Goal: Task Accomplishment & Management: Use online tool/utility

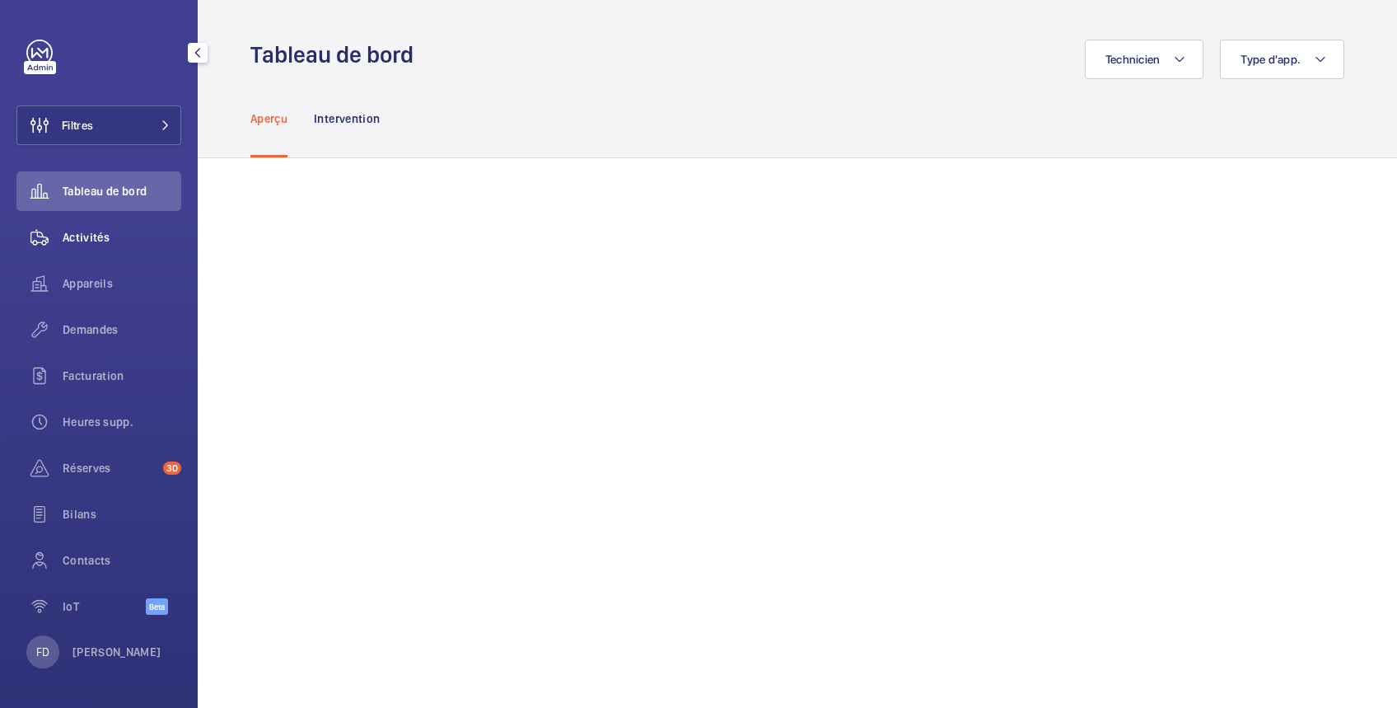
click at [99, 237] on span "Activités" at bounding box center [122, 237] width 119 height 16
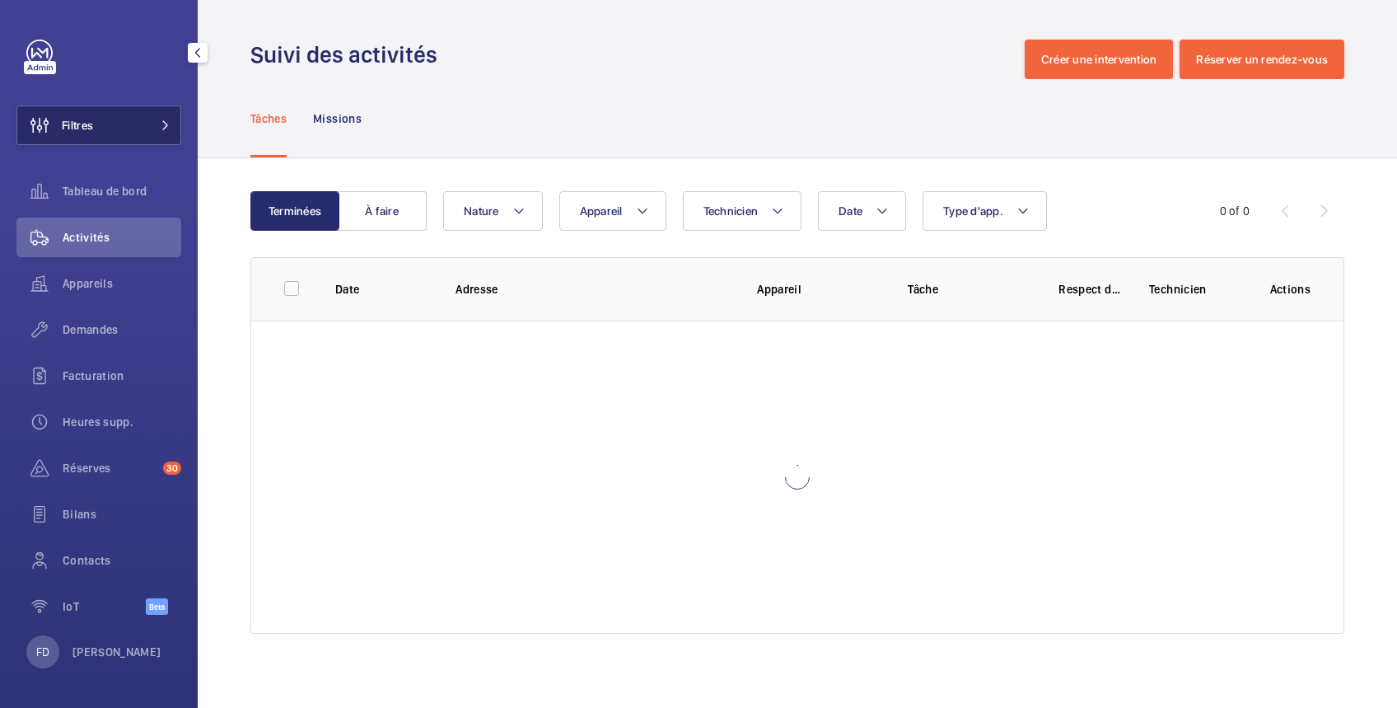
click at [105, 129] on button "Filtres" at bounding box center [98, 125] width 165 height 40
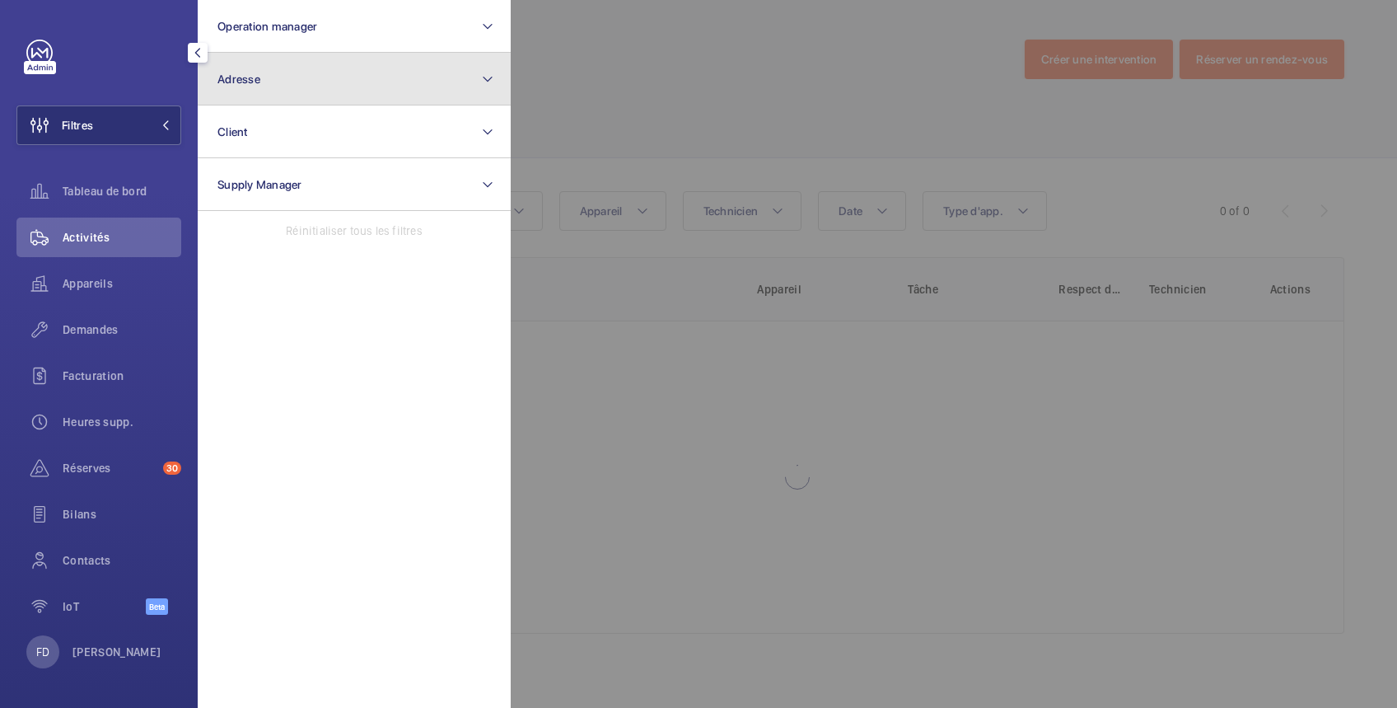
click at [245, 82] on span "Adresse" at bounding box center [238, 78] width 43 height 13
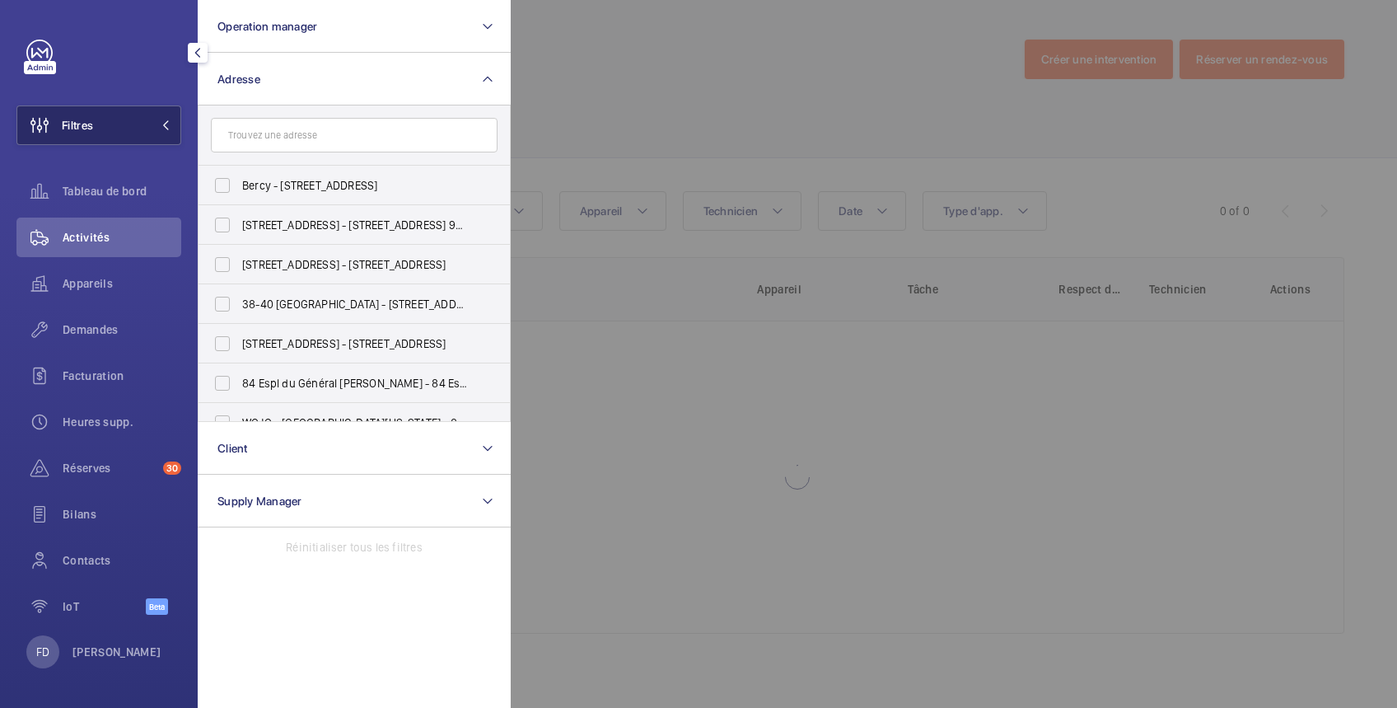
click at [138, 123] on button "Filtres" at bounding box center [98, 125] width 165 height 40
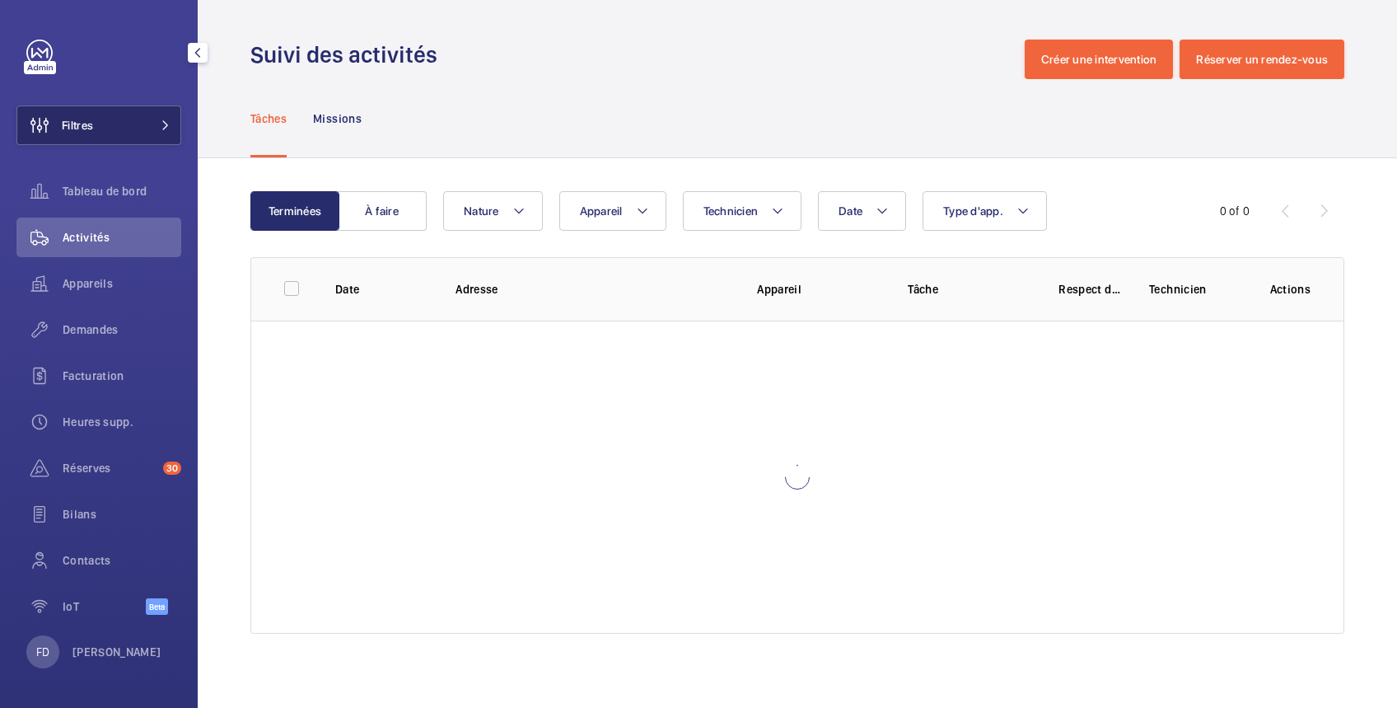
click at [145, 124] on button "Filtres" at bounding box center [98, 125] width 165 height 40
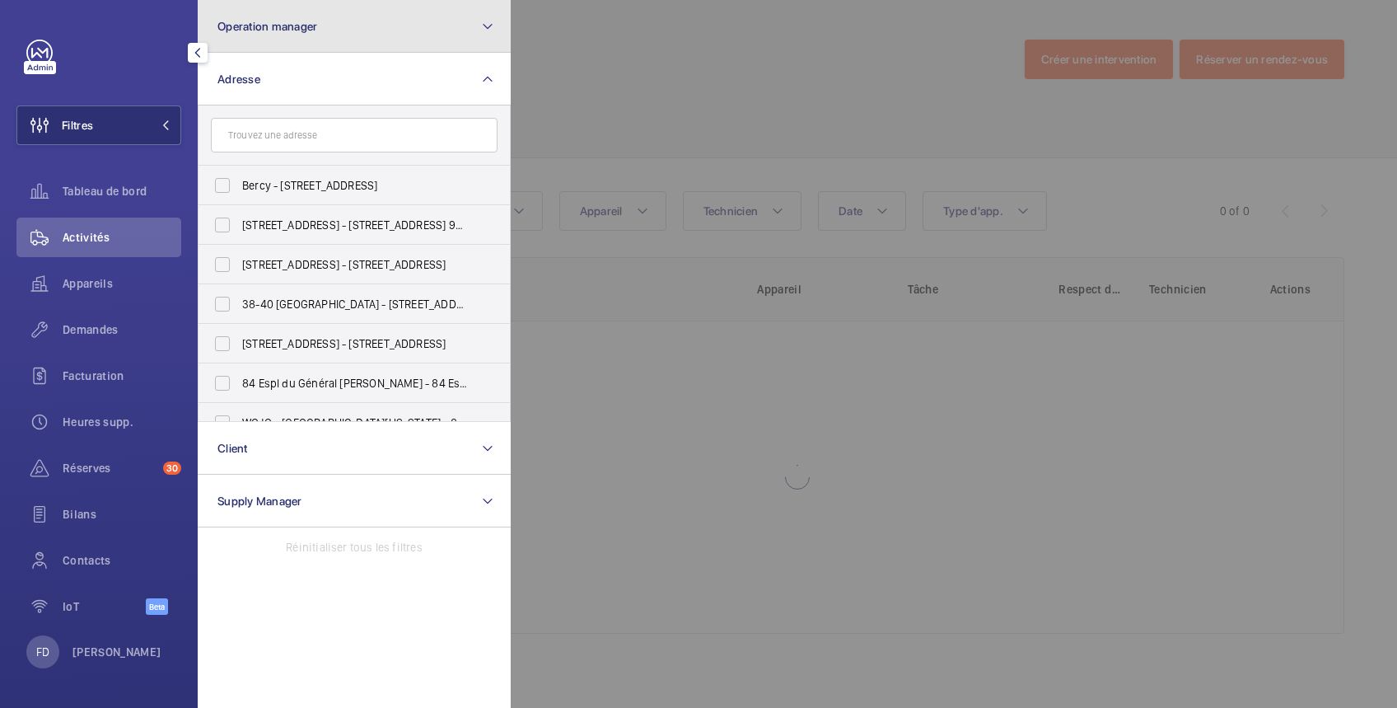
click at [269, 20] on span "Operation manager" at bounding box center [267, 26] width 100 height 13
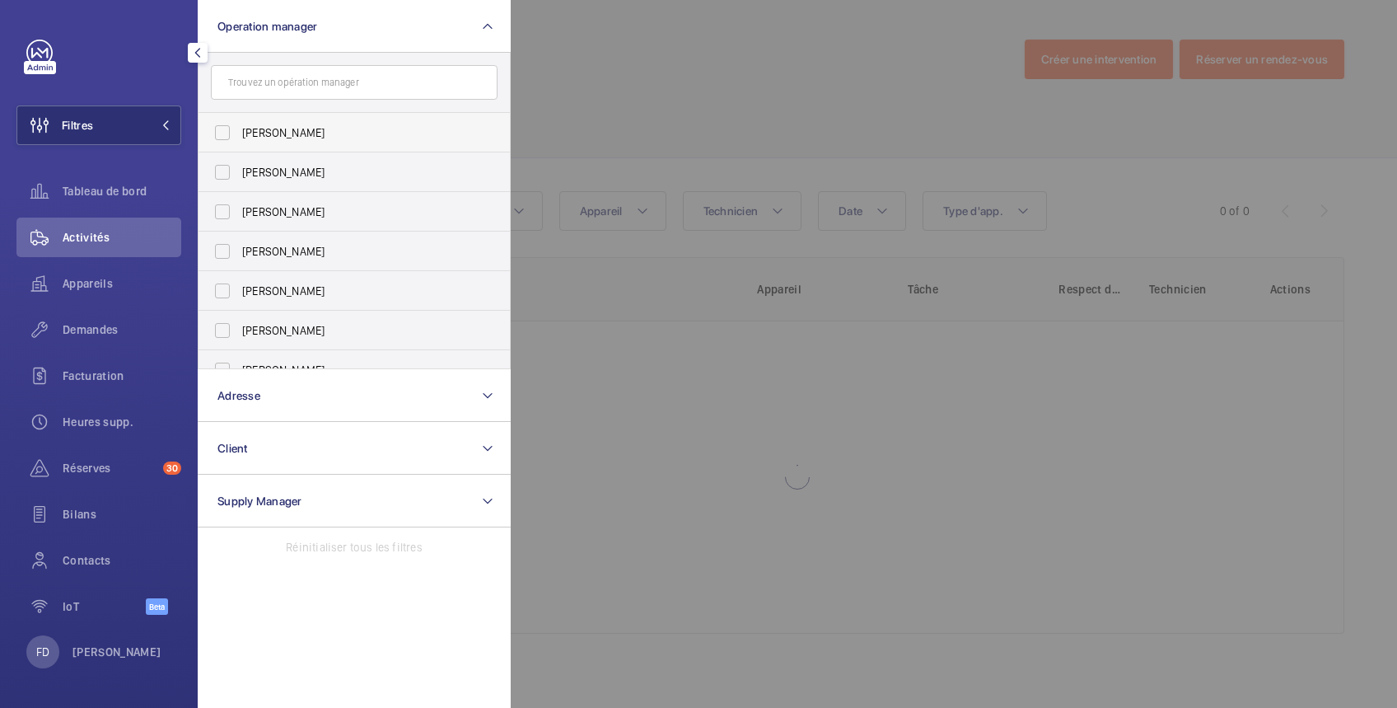
click at [264, 129] on span "[PERSON_NAME]" at bounding box center [355, 132] width 227 height 16
click at [239, 129] on input "[PERSON_NAME]" at bounding box center [222, 132] width 33 height 33
checkbox input "true"
click at [619, 86] on div at bounding box center [1209, 354] width 1397 height 708
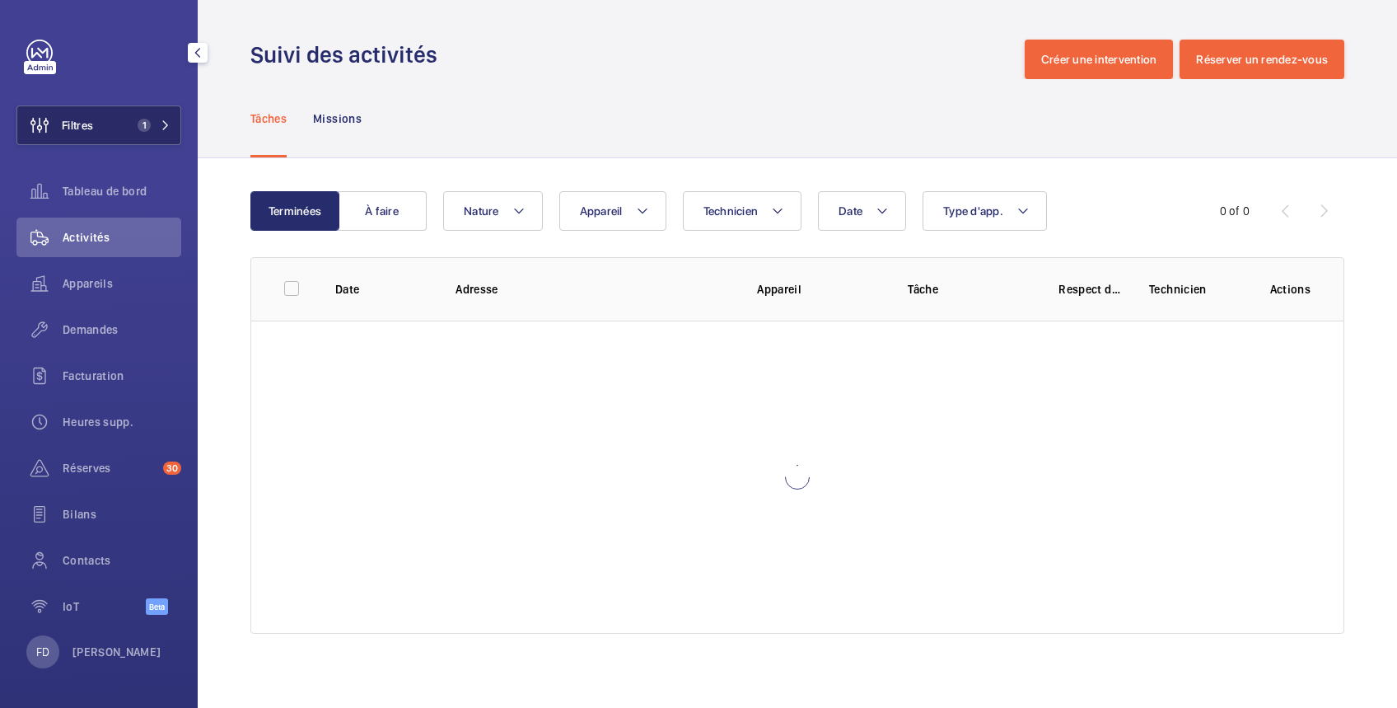
drag, startPoint x: 88, startPoint y: 116, endPoint x: 100, endPoint y: 120, distance: 12.2
click at [91, 118] on span "Filtres" at bounding box center [77, 125] width 31 height 16
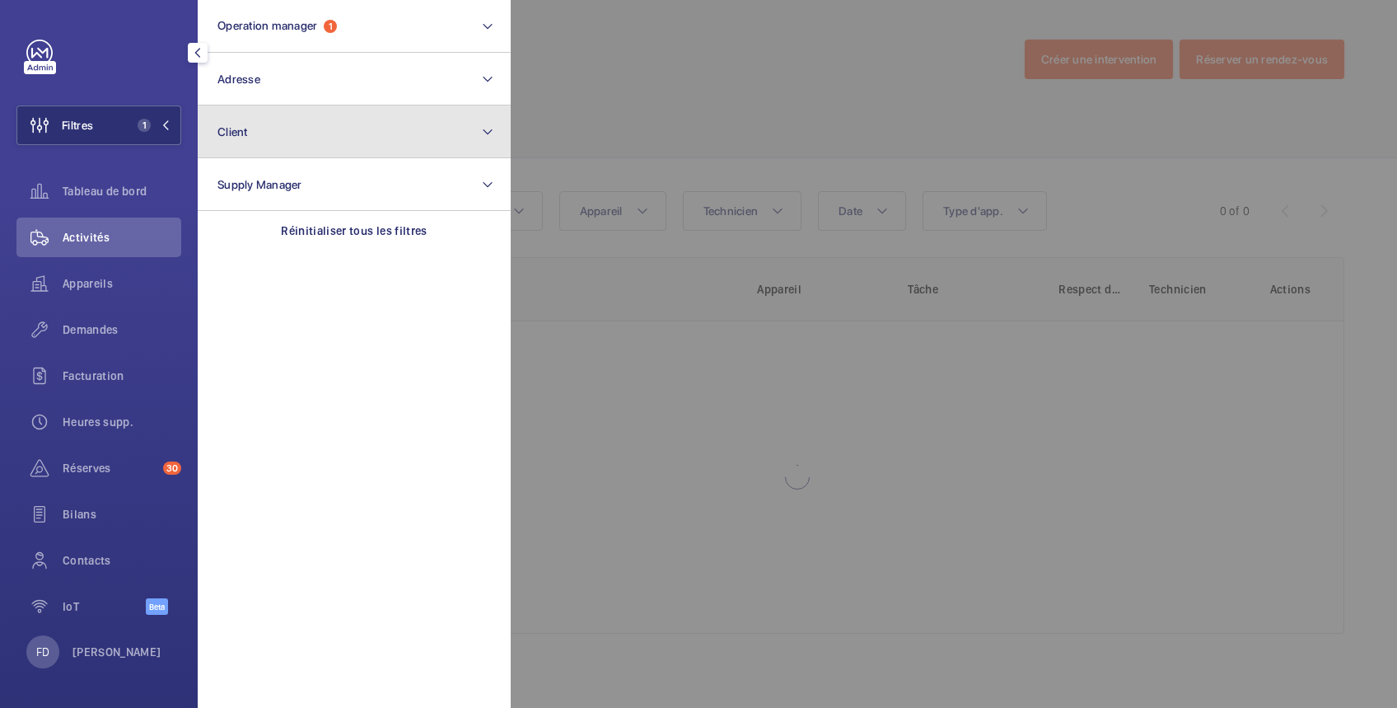
click at [221, 132] on span "Client" at bounding box center [232, 131] width 30 height 13
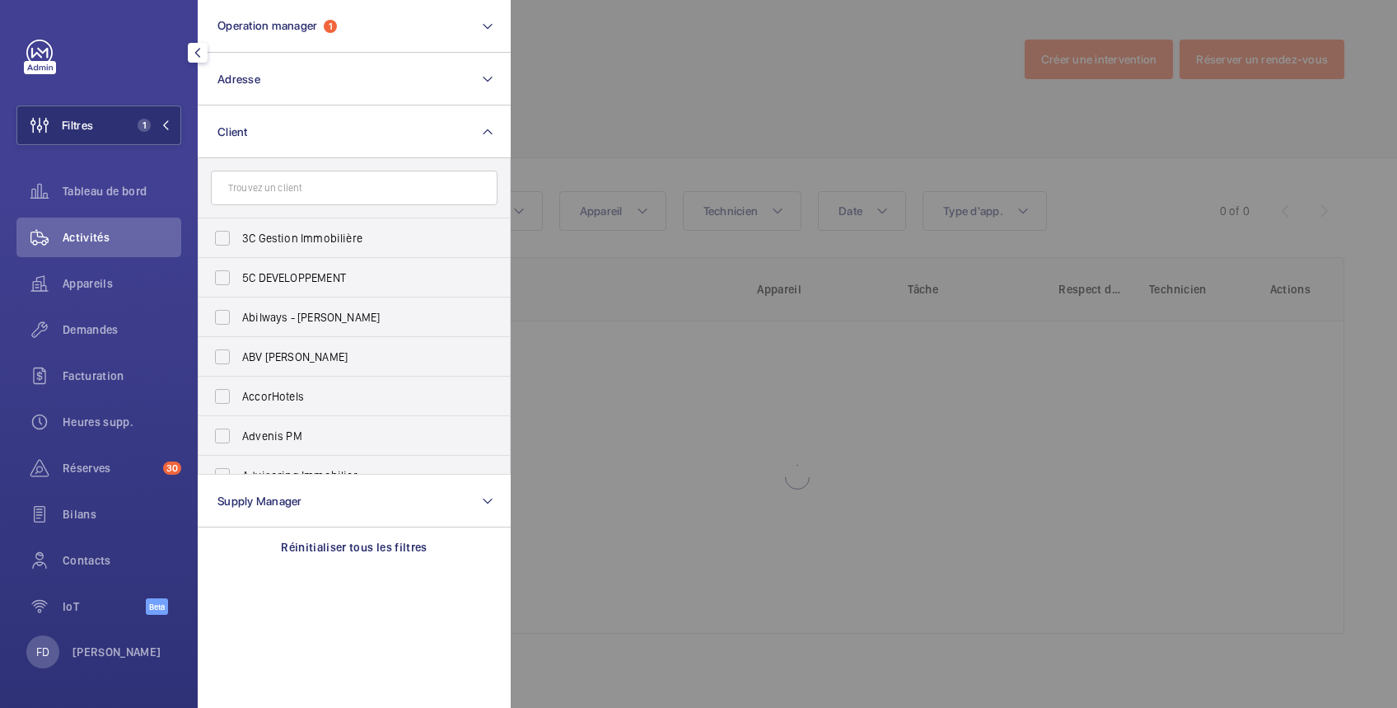
click at [270, 187] on input "text" at bounding box center [354, 188] width 287 height 35
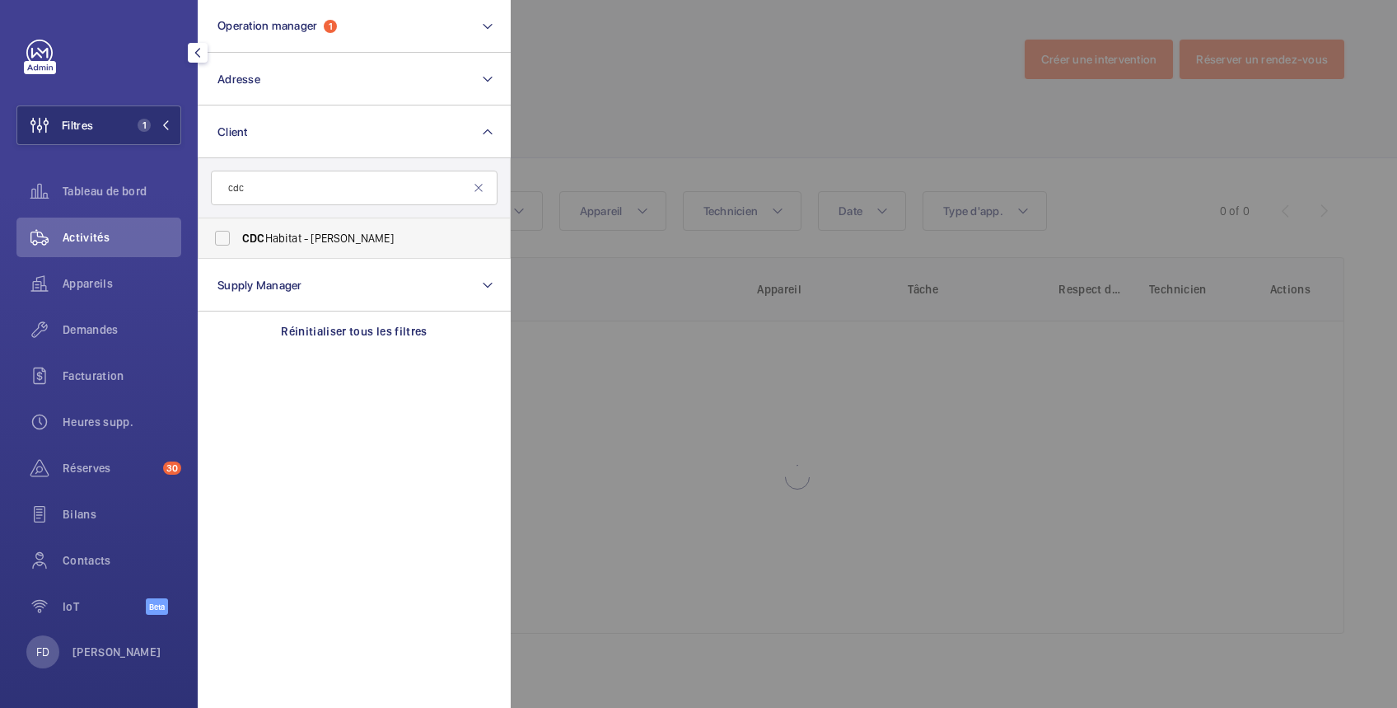
type input "cdc"
click at [271, 235] on span "CDC Habitat - Emmanuel Thomas" at bounding box center [355, 238] width 227 height 16
click at [239, 235] on input "CDC Habitat - Emmanuel Thomas" at bounding box center [222, 238] width 33 height 33
checkbox input "true"
click at [126, 188] on span "Tableau de bord" at bounding box center [122, 191] width 119 height 16
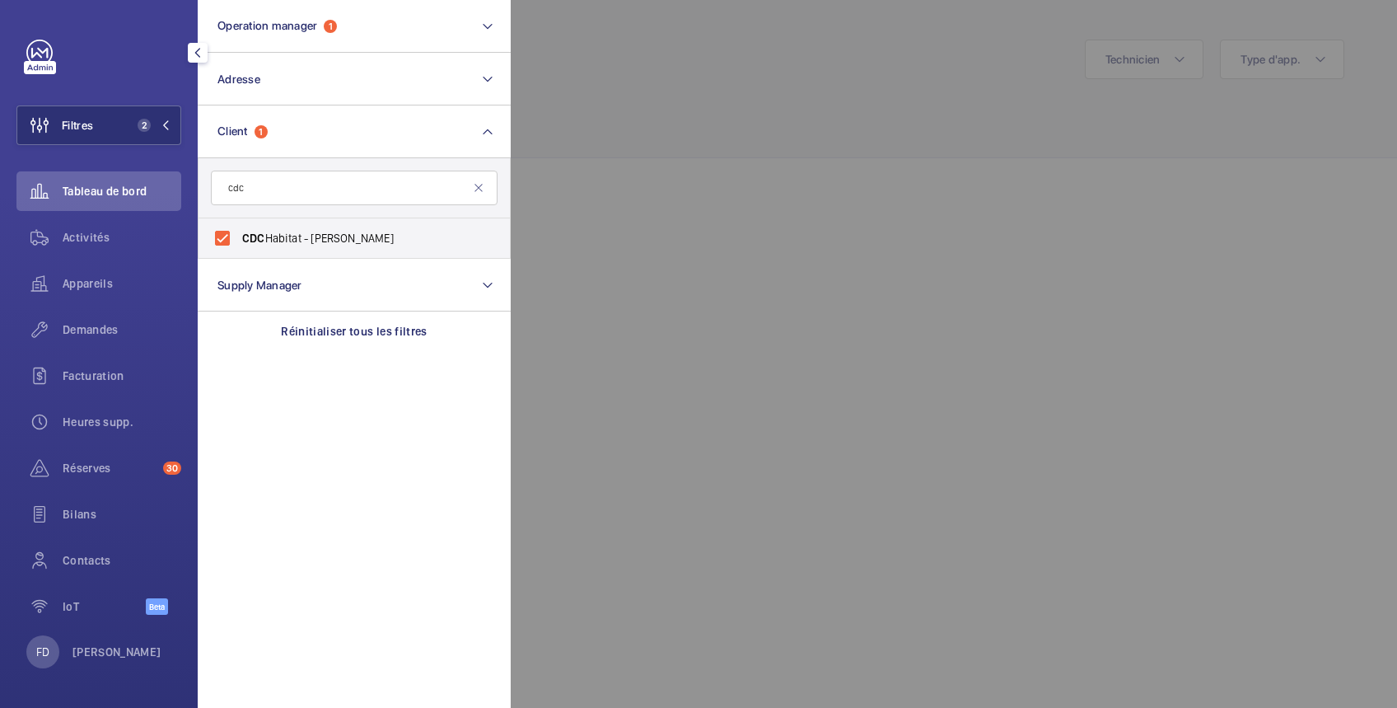
click at [660, 401] on div at bounding box center [1209, 354] width 1397 height 708
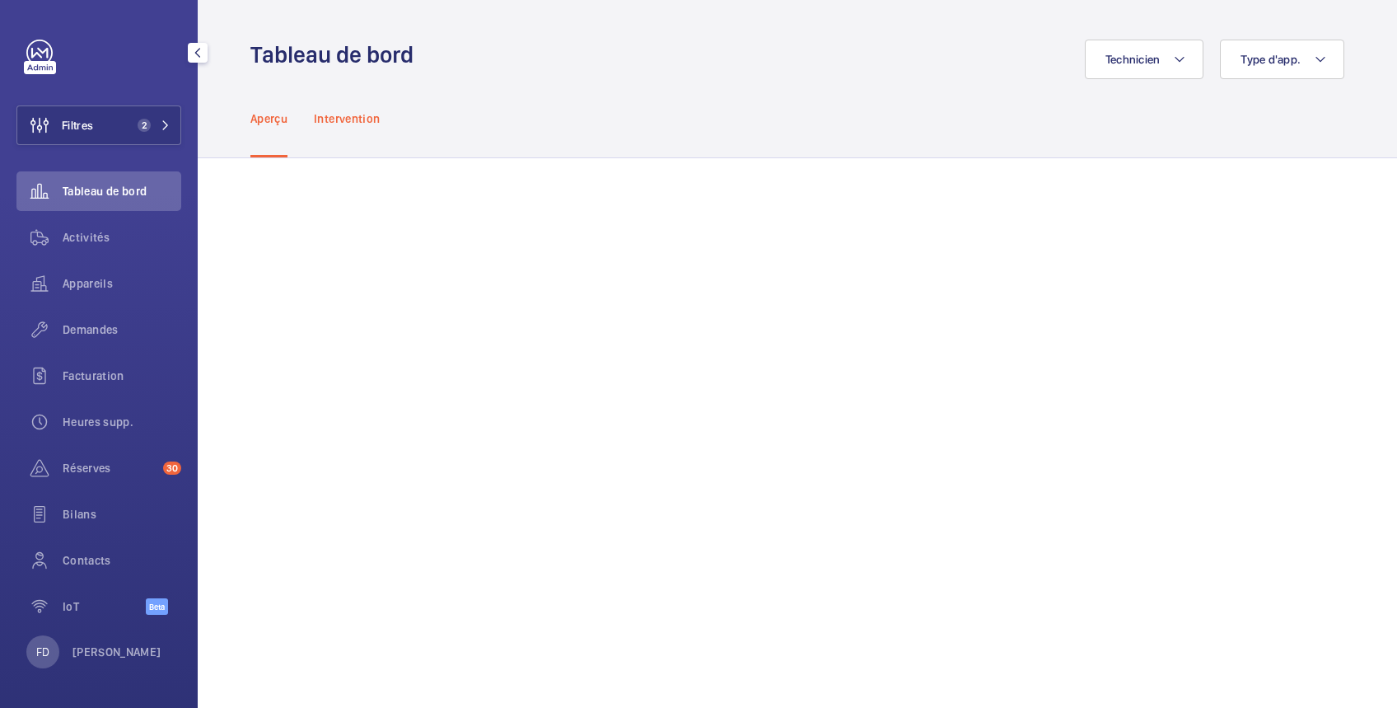
click at [358, 115] on p "Intervention" at bounding box center [347, 118] width 66 height 16
